Goal: Task Accomplishment & Management: Use online tool/utility

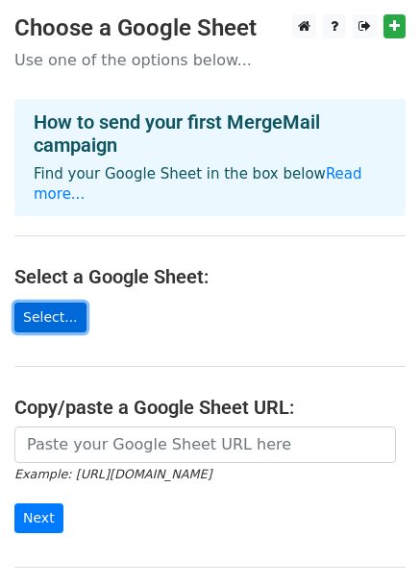
click at [46, 303] on link "Select..." at bounding box center [50, 318] width 72 height 30
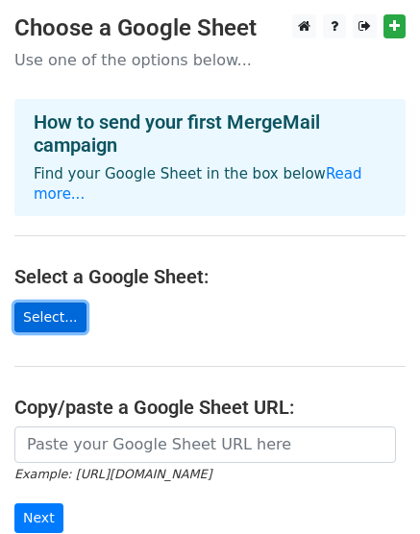
click at [62, 303] on link "Select..." at bounding box center [50, 318] width 72 height 30
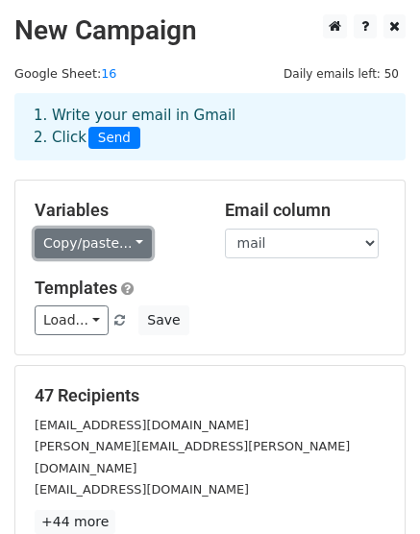
click at [128, 245] on link "Copy/paste..." at bounding box center [93, 244] width 117 height 30
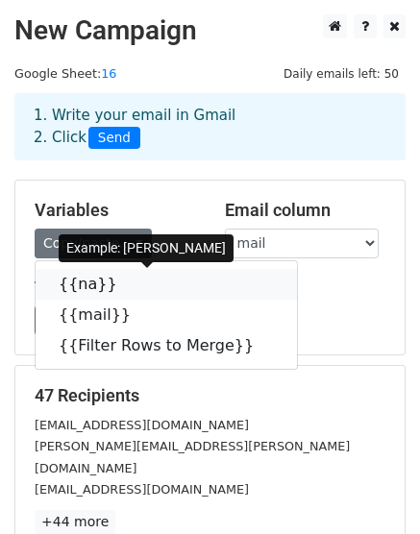
click at [85, 286] on link "{{na}}" at bounding box center [166, 284] width 261 height 31
